Goal: Navigation & Orientation: Find specific page/section

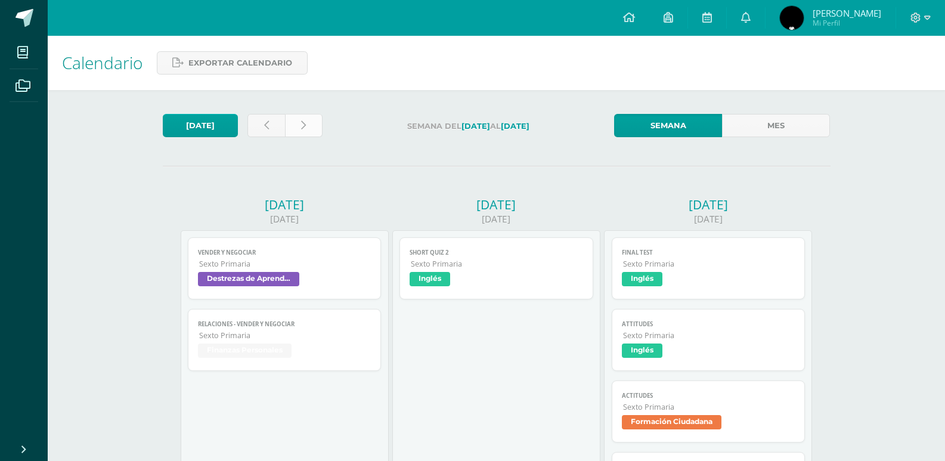
click at [307, 122] on link at bounding box center [304, 125] width 38 height 23
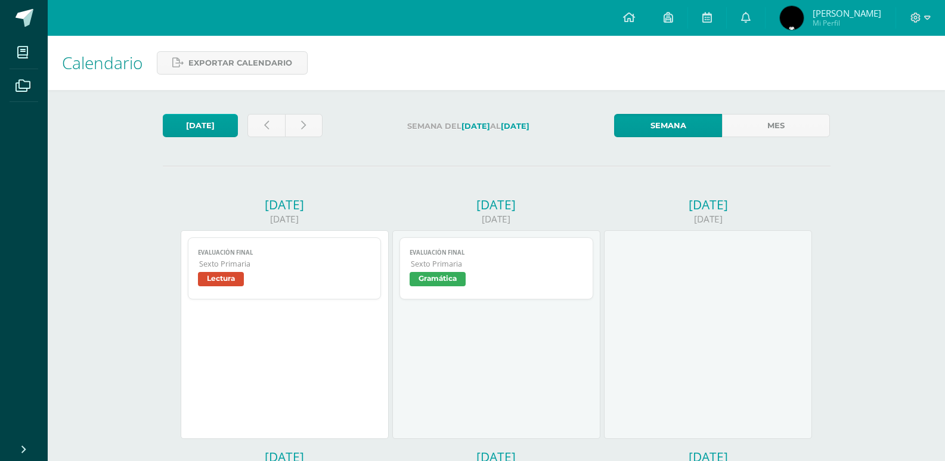
click at [261, 248] on link "Evaluación final Sexto Primaria Lectura" at bounding box center [285, 268] width 194 height 62
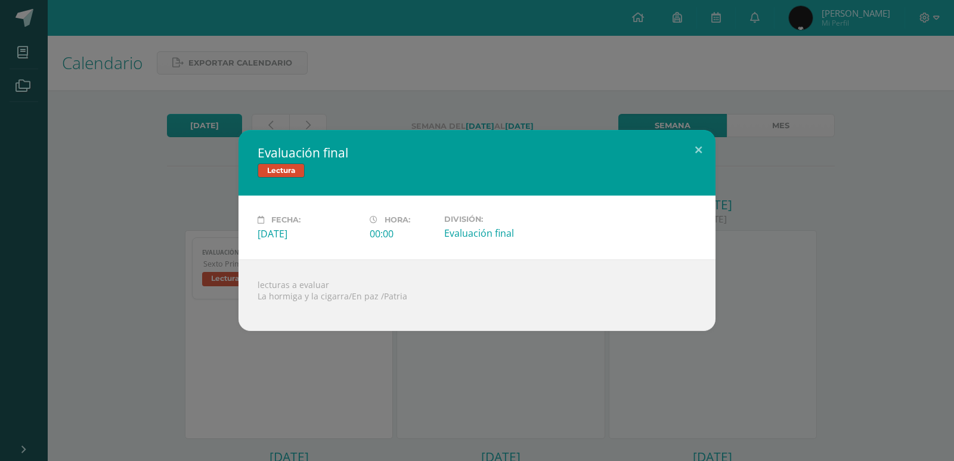
click at [309, 67] on div "Evaluación final Lectura Fecha: Lunes 13 de Octubre Hora: 00:00 División: Evalu…" at bounding box center [477, 230] width 954 height 461
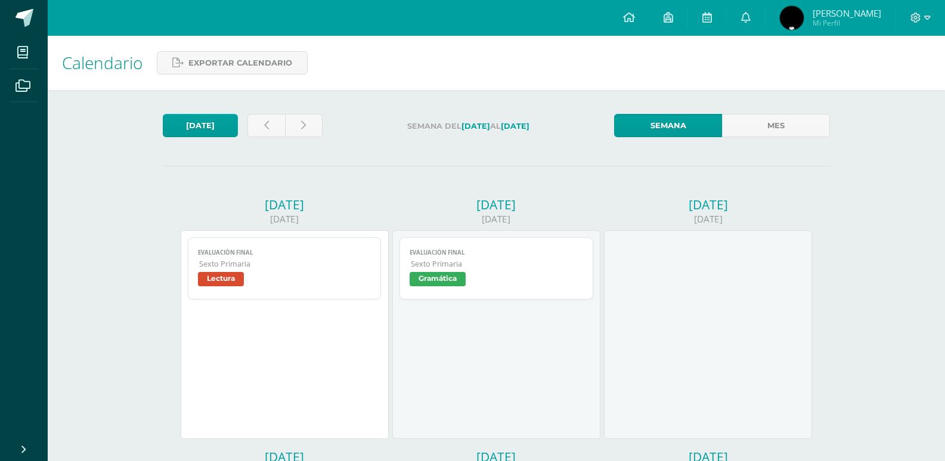
click at [532, 261] on span "Sexto Primaria" at bounding box center [497, 264] width 172 height 10
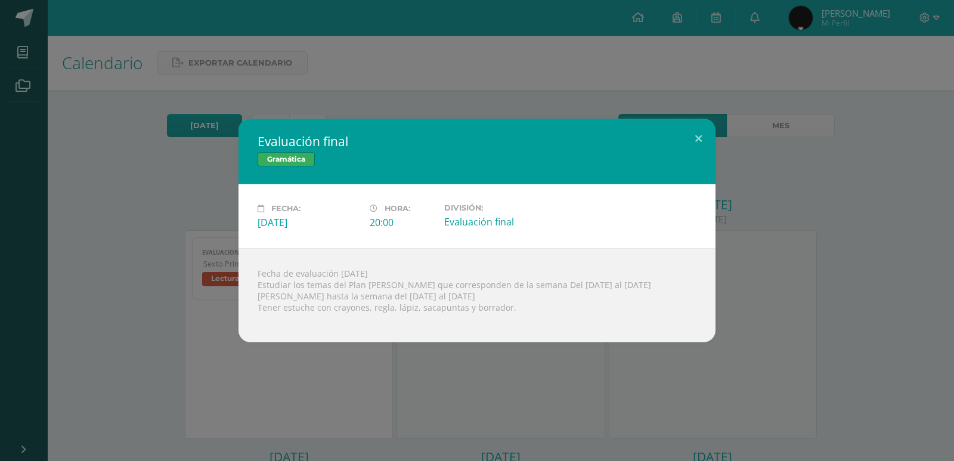
click at [638, 109] on div "Evaluación final Gramática Fecha: Martes 14 de Octubre Hora: 20:00 División: Ev…" at bounding box center [477, 230] width 954 height 461
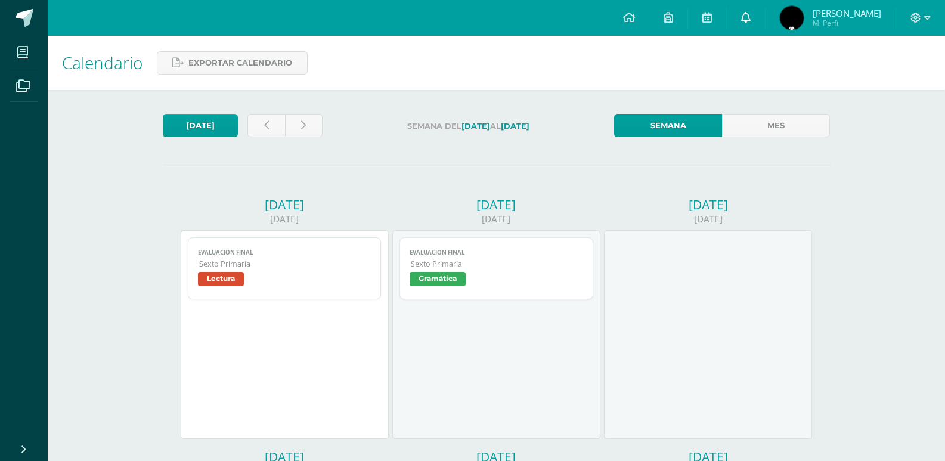
click at [765, 14] on link at bounding box center [746, 18] width 38 height 36
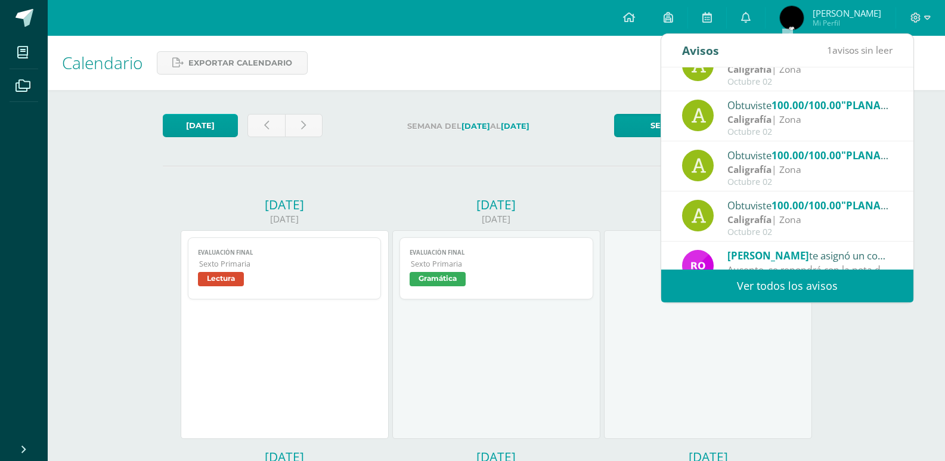
scroll to position [199, 0]
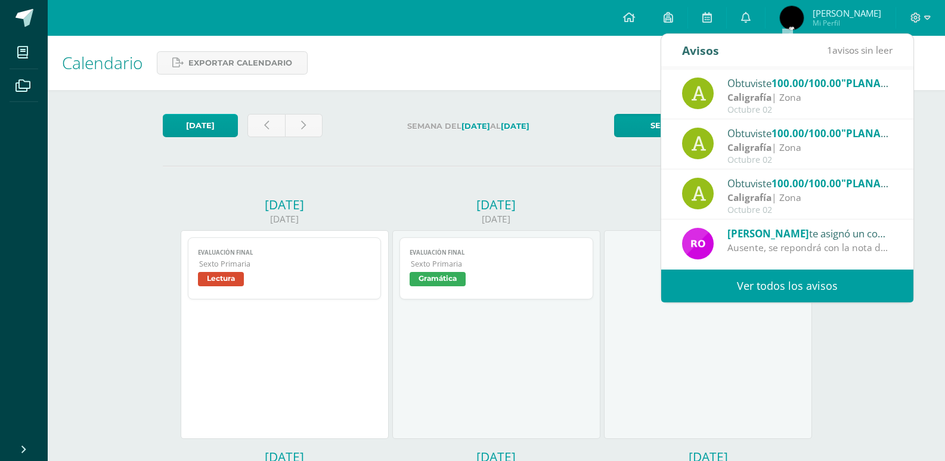
click at [877, 290] on link "Ver todos los avisos" at bounding box center [788, 286] width 252 height 33
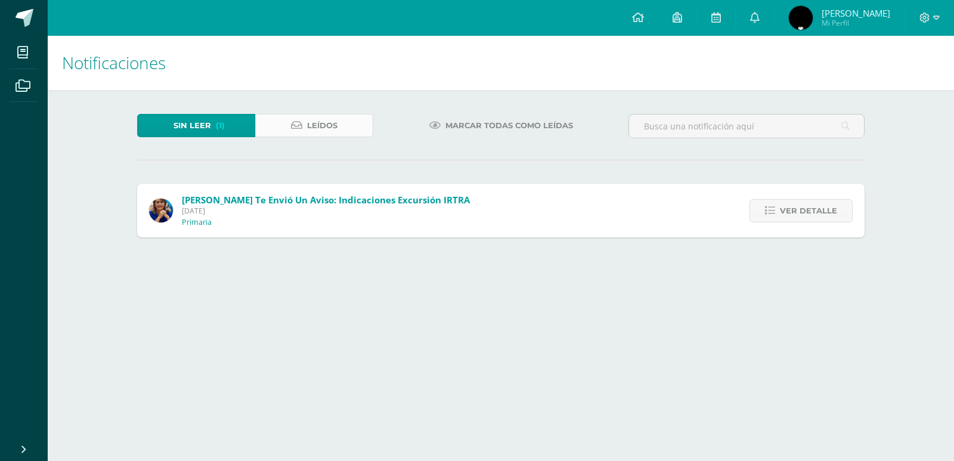
click at [351, 134] on link "Leídos" at bounding box center [314, 125] width 118 height 23
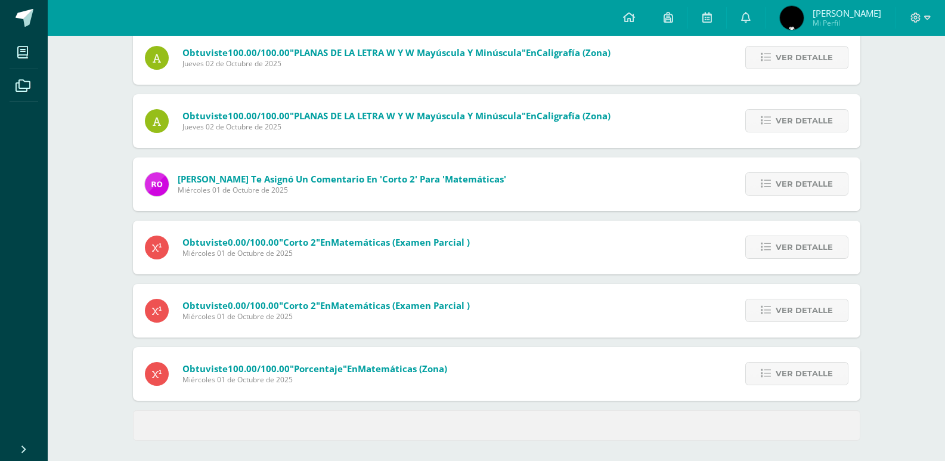
scroll to position [410, 0]
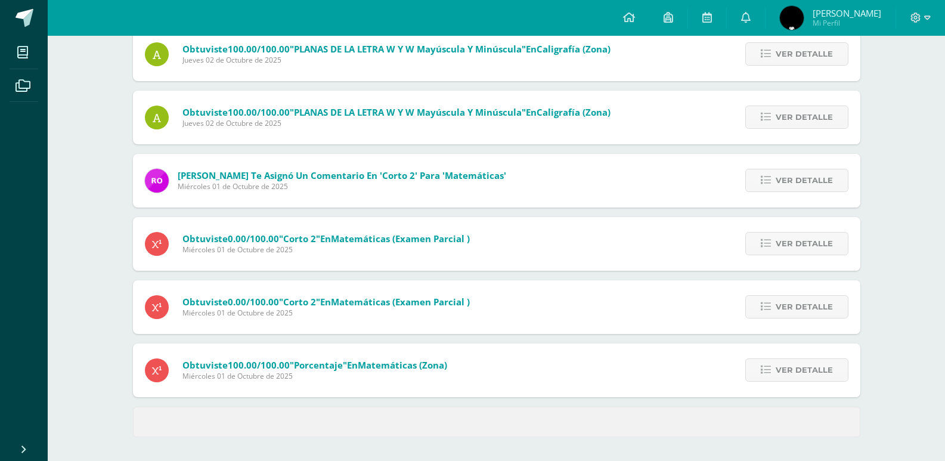
scroll to position [410, 0]
